Goal: Find specific page/section: Find specific page/section

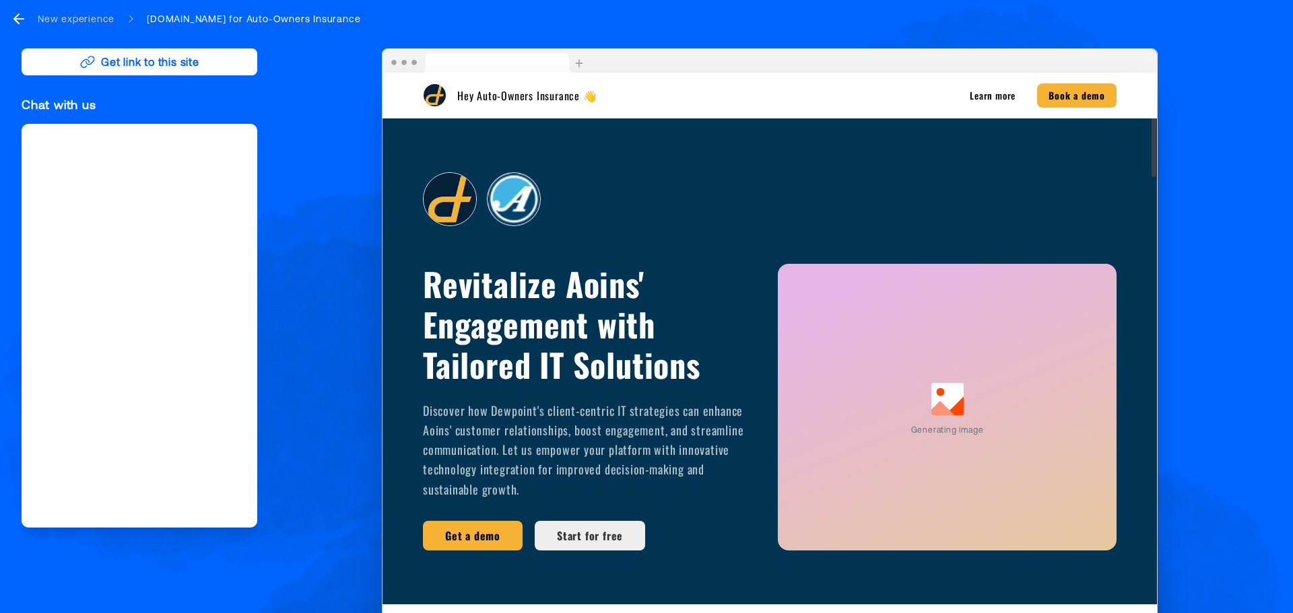
click at [64, 20] on div "New experience" at bounding box center [76, 18] width 77 height 13
click at [15, 15] on icon "go back" at bounding box center [19, 19] width 16 height 16
